Goal: Task Accomplishment & Management: Manage account settings

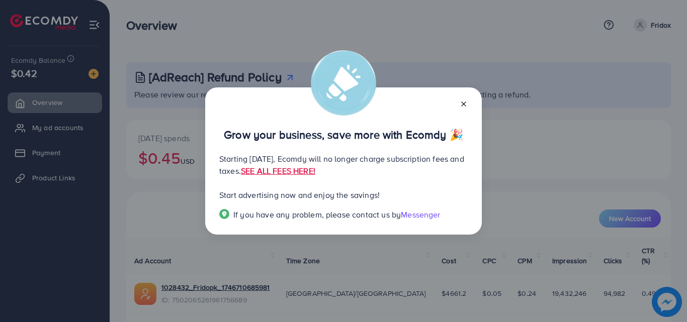
click at [466, 103] on icon at bounding box center [464, 104] width 8 height 8
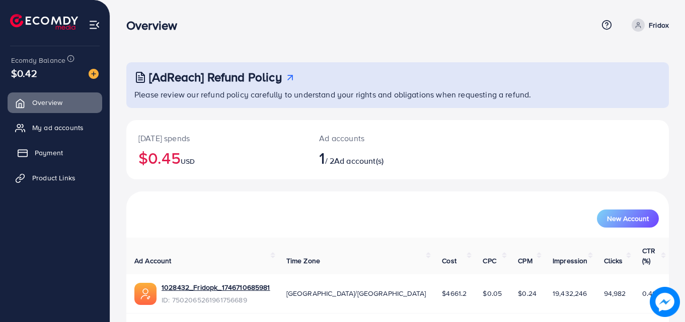
click at [70, 147] on link "Payment" at bounding box center [55, 153] width 95 height 20
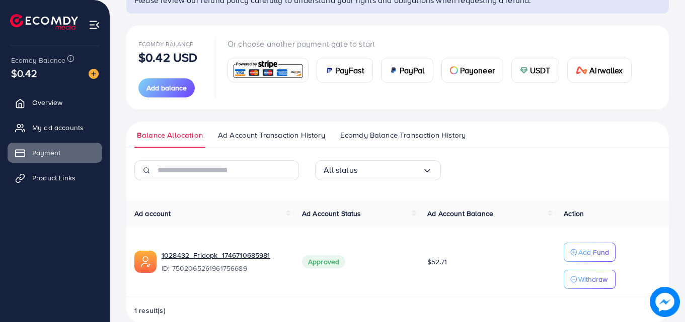
scroll to position [112, 0]
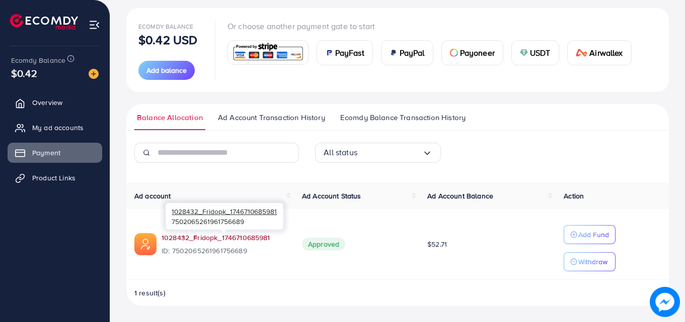
click at [240, 236] on link "1028432_Fridopk_1746710685981" at bounding box center [215, 238] width 109 height 10
click at [208, 251] on span "ID: 7502065261961756689" at bounding box center [223, 251] width 124 height 10
copy span "7502065261961756689"
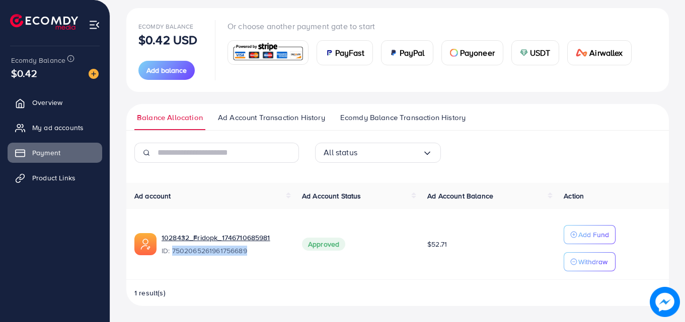
click at [349, 277] on td "Approved" at bounding box center [356, 244] width 125 height 71
click at [186, 249] on span "ID: 7502065261961756689" at bounding box center [223, 251] width 124 height 10
copy span "7502065261961756689"
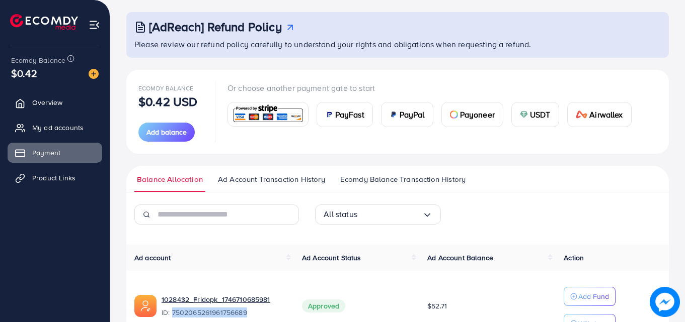
scroll to position [0, 0]
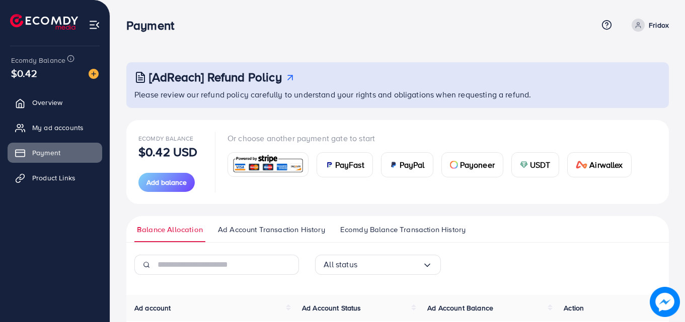
click at [646, 29] on link "Fridox" at bounding box center [647, 25] width 41 height 13
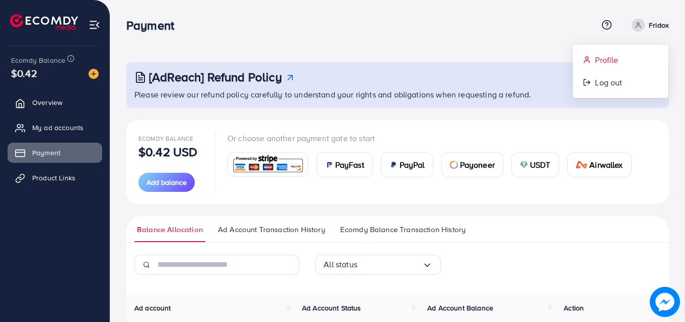
click at [594, 53] on link "Profile" at bounding box center [620, 60] width 96 height 23
select select "*******"
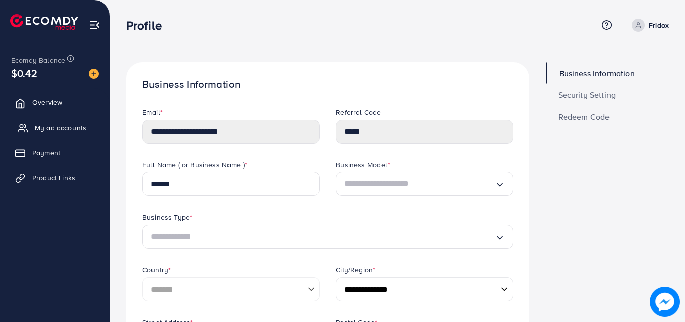
click at [23, 133] on icon at bounding box center [23, 128] width 10 height 10
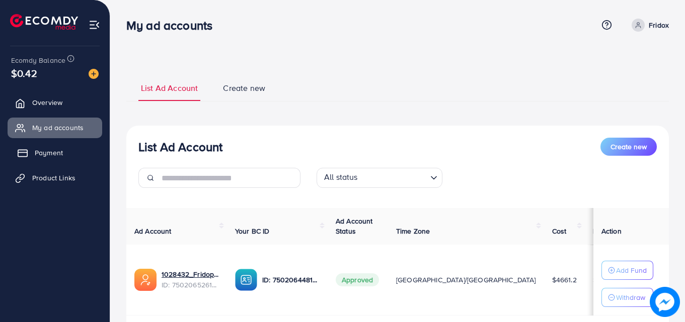
click at [47, 152] on span "Payment" at bounding box center [49, 153] width 28 height 10
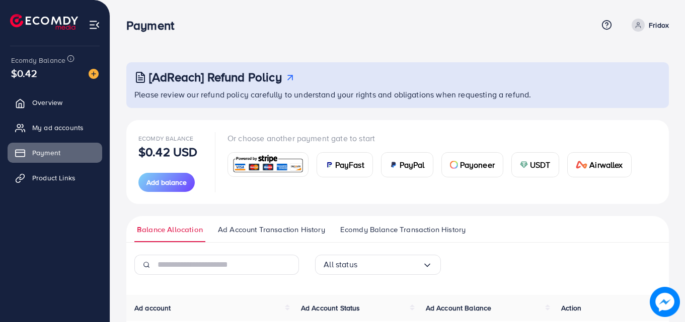
scroll to position [120, 0]
